Goal: Task Accomplishment & Management: Manage account settings

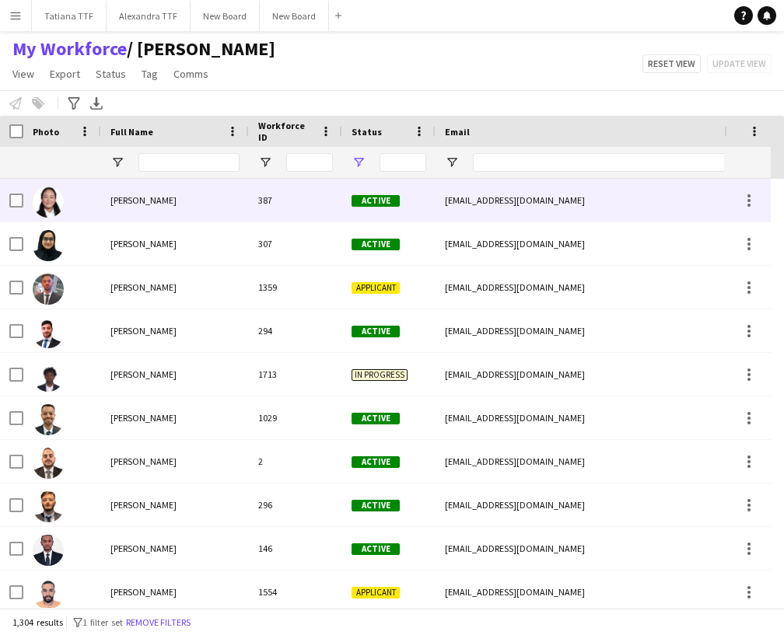
type input "**********"
click at [151, 165] on input "Full Name Filter Input" at bounding box center [188, 162] width 101 height 19
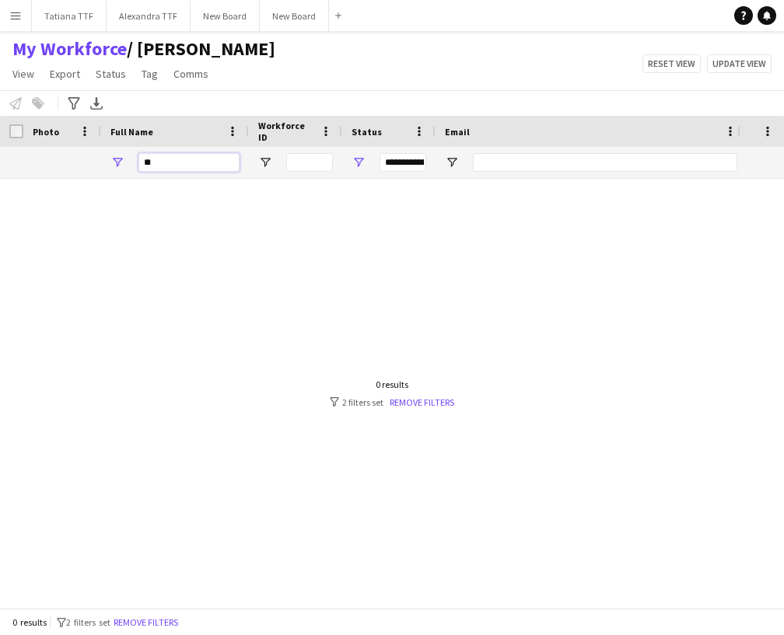
type input "*"
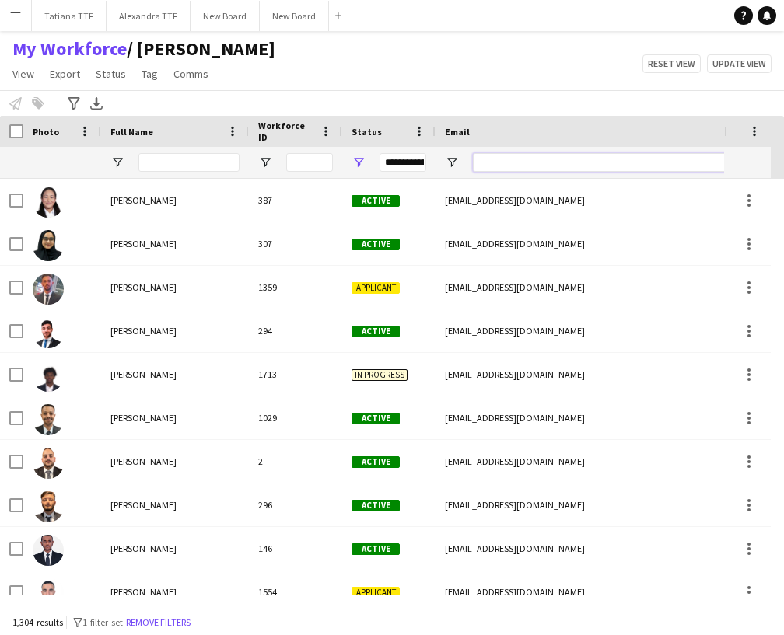
click at [498, 155] on input "Email Filter Input" at bounding box center [605, 162] width 264 height 19
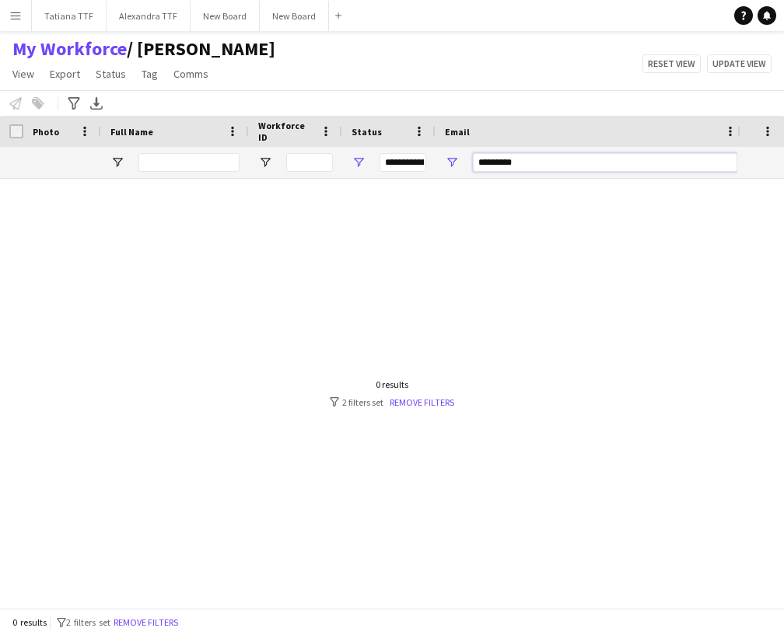
type input "*********"
click at [361, 157] on span "Open Filter Menu" at bounding box center [359, 163] width 14 height 14
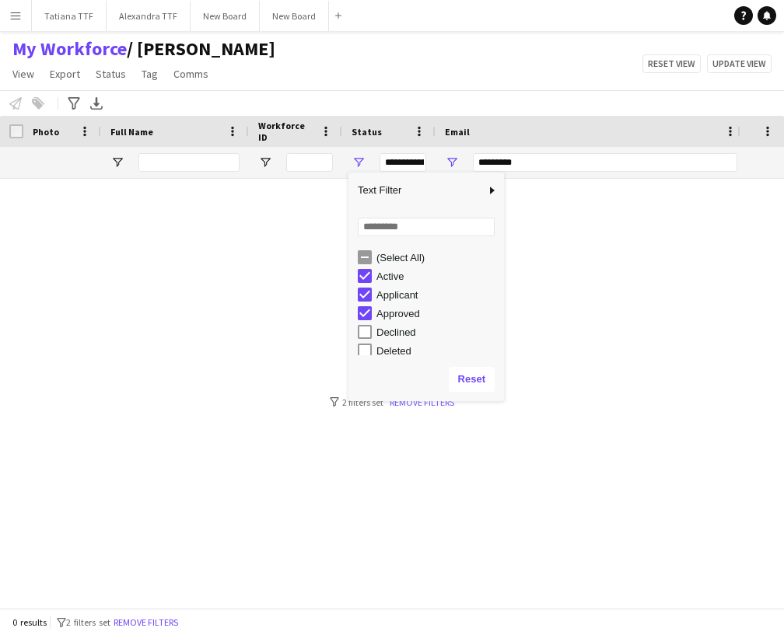
click at [363, 249] on div "(Select All)" at bounding box center [431, 257] width 146 height 19
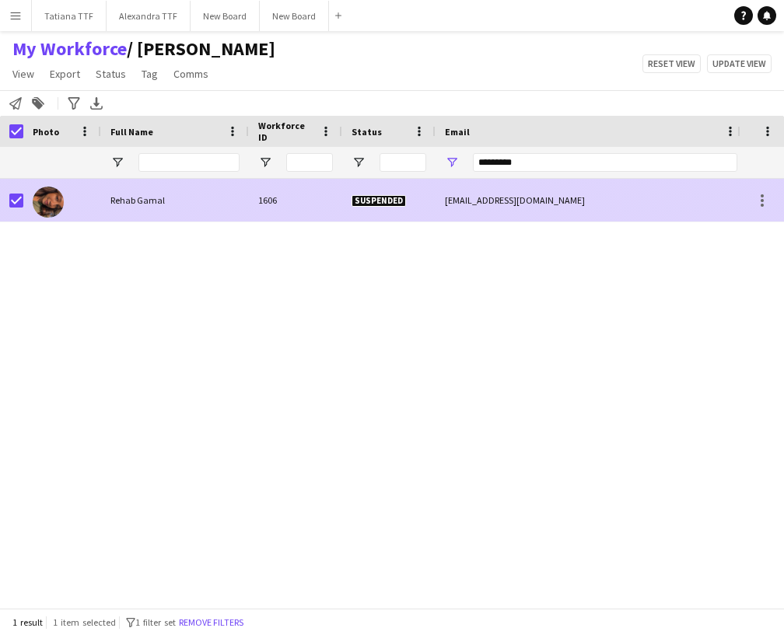
click at [121, 200] on span "Rehab Gamal" at bounding box center [137, 200] width 54 height 12
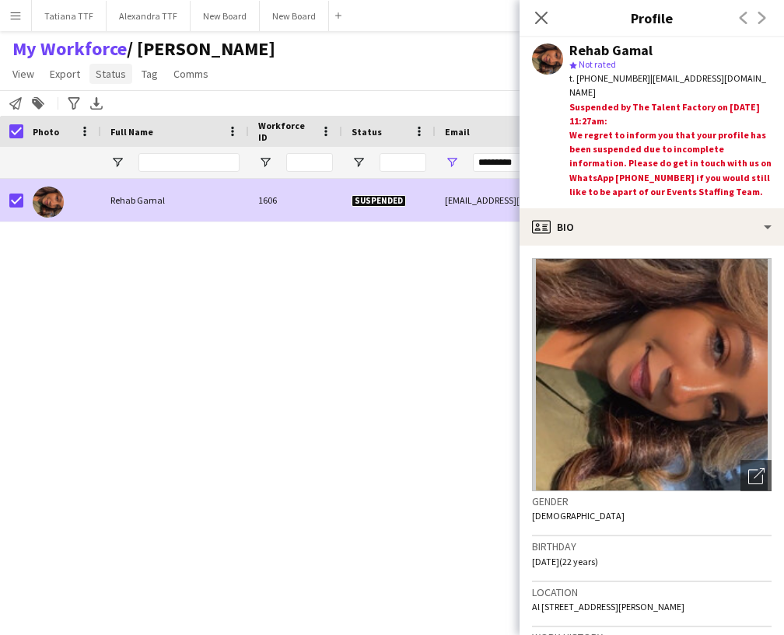
click at [115, 76] on span "Status" at bounding box center [111, 74] width 30 height 14
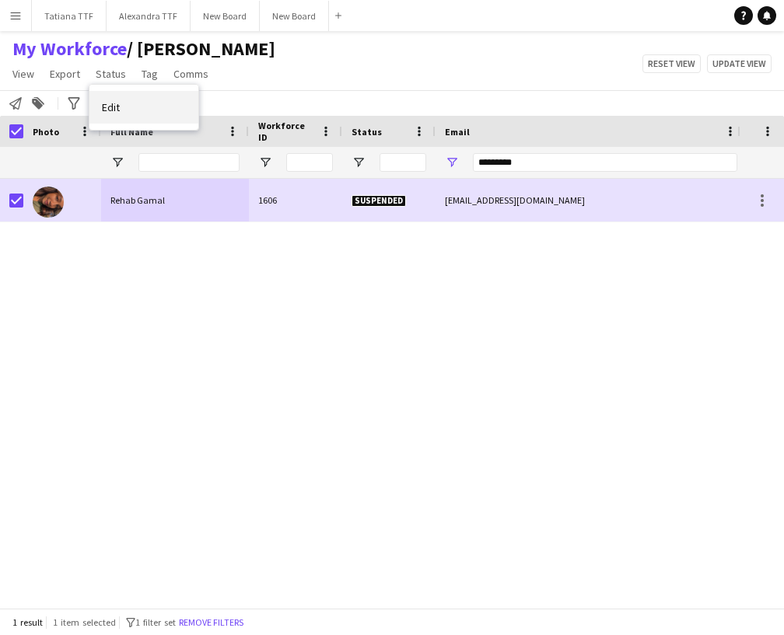
click at [115, 97] on link "Edit" at bounding box center [143, 107] width 109 height 33
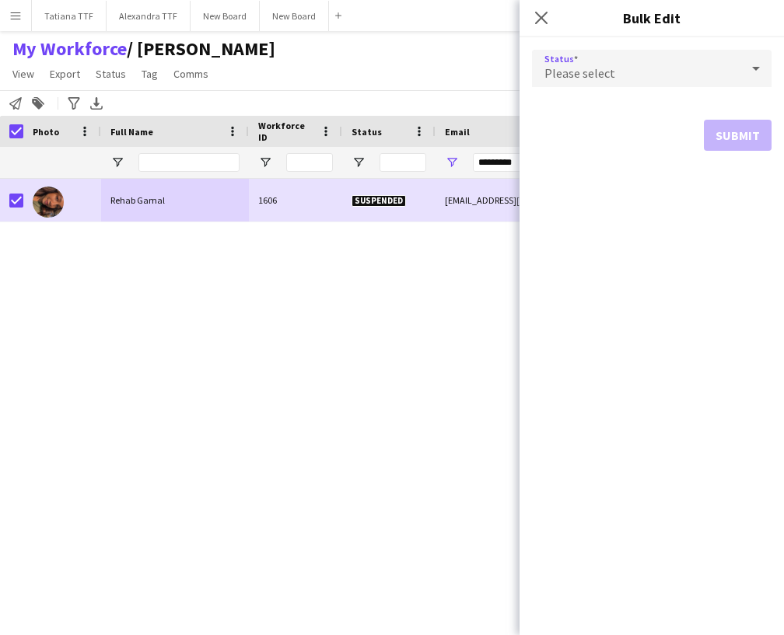
click at [682, 77] on div "Please select" at bounding box center [636, 68] width 208 height 37
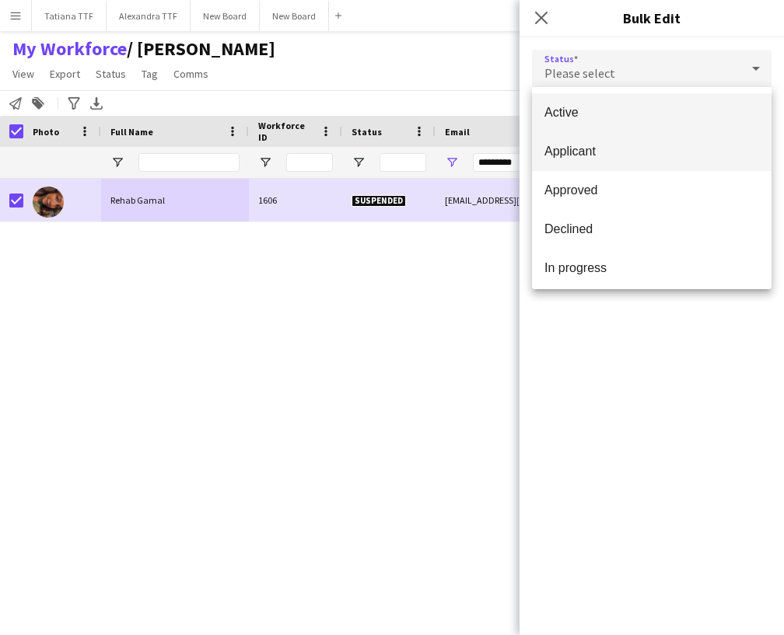
click at [623, 142] on mat-option "Applicant" at bounding box center [652, 151] width 240 height 39
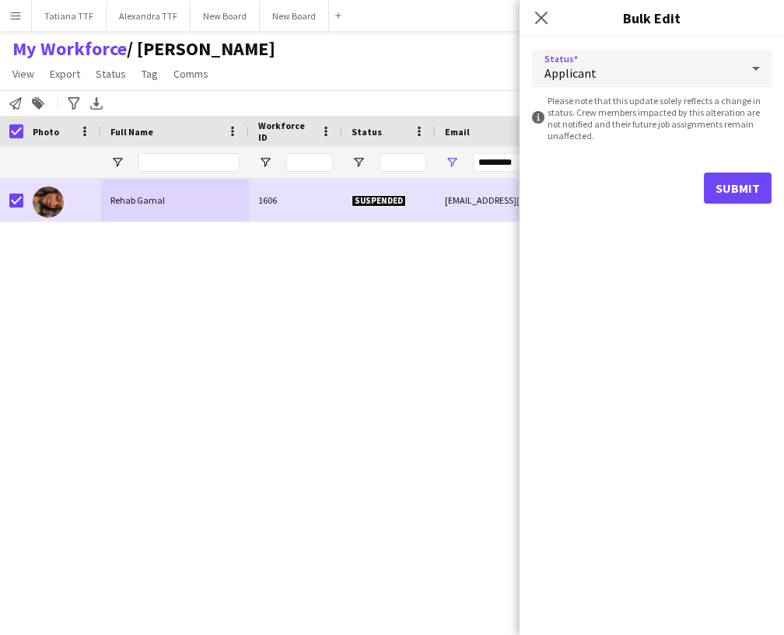
click at [615, 51] on div "Applicant" at bounding box center [636, 68] width 208 height 37
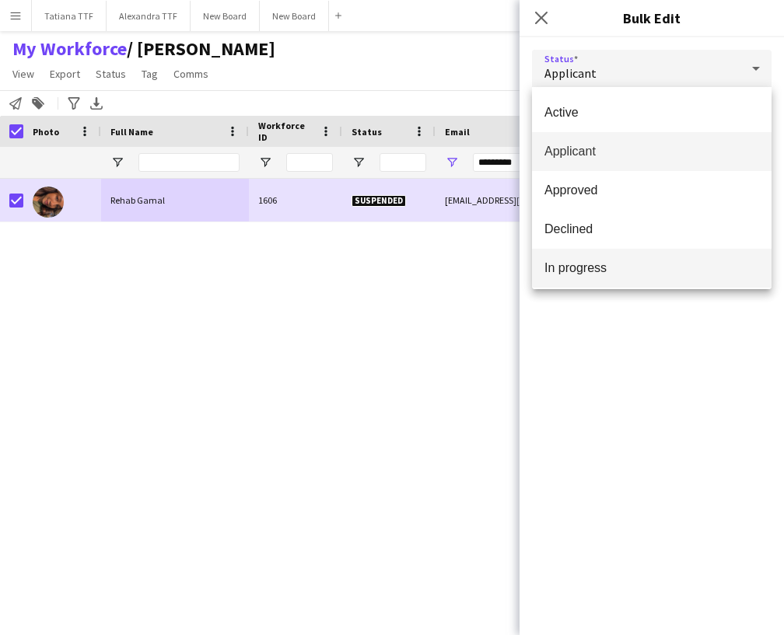
click at [588, 281] on mat-option "In progress" at bounding box center [652, 268] width 240 height 39
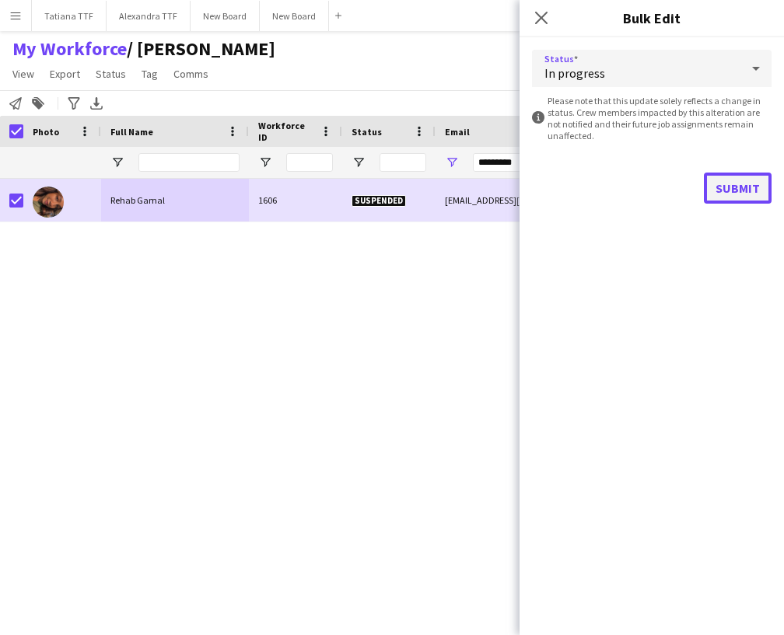
click at [716, 180] on button "Submit" at bounding box center [738, 188] width 68 height 31
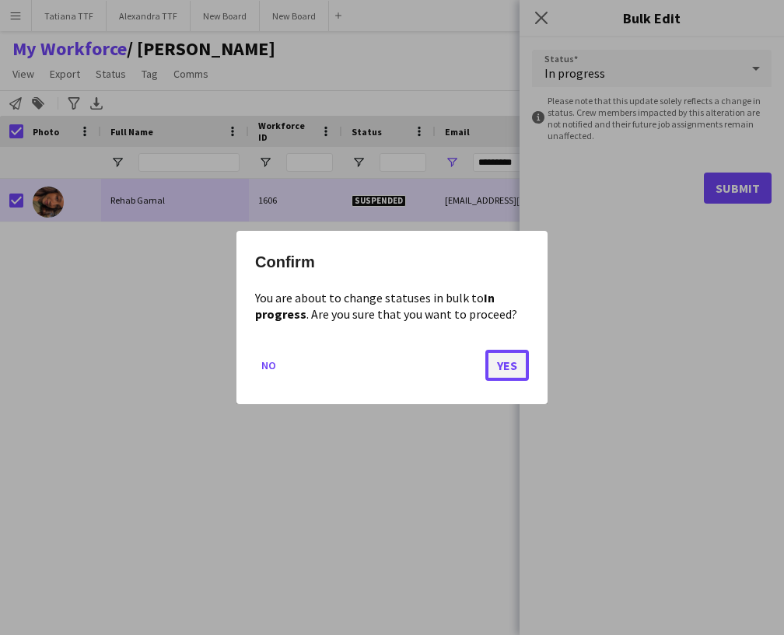
click at [499, 362] on button "Yes" at bounding box center [507, 365] width 44 height 31
